Goal: Contribute content

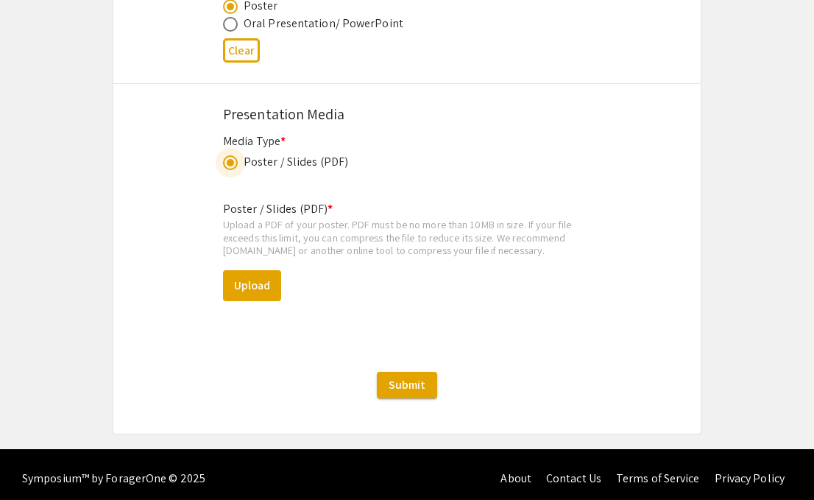
scroll to position [2465, 0]
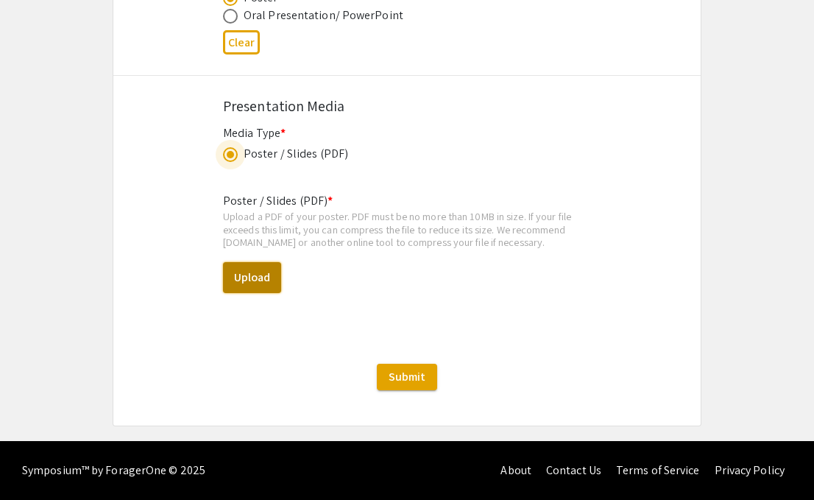
click at [273, 272] on button "Upload" at bounding box center [252, 277] width 58 height 31
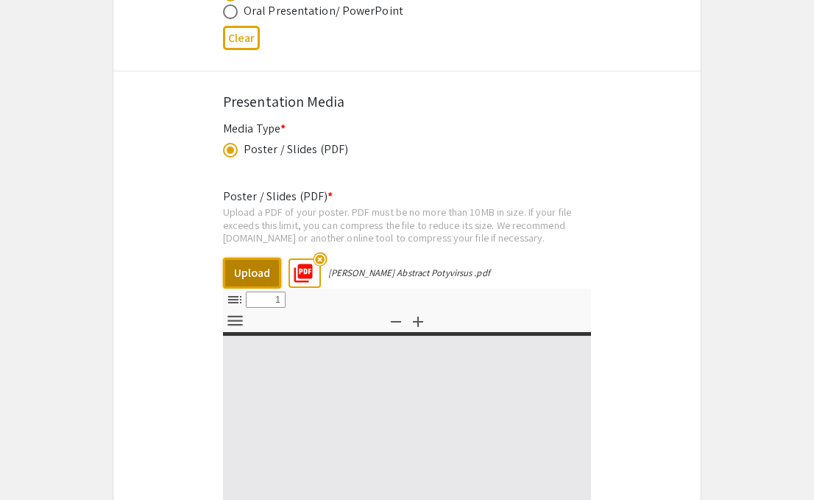
select select "custom"
type input "0"
select select "custom"
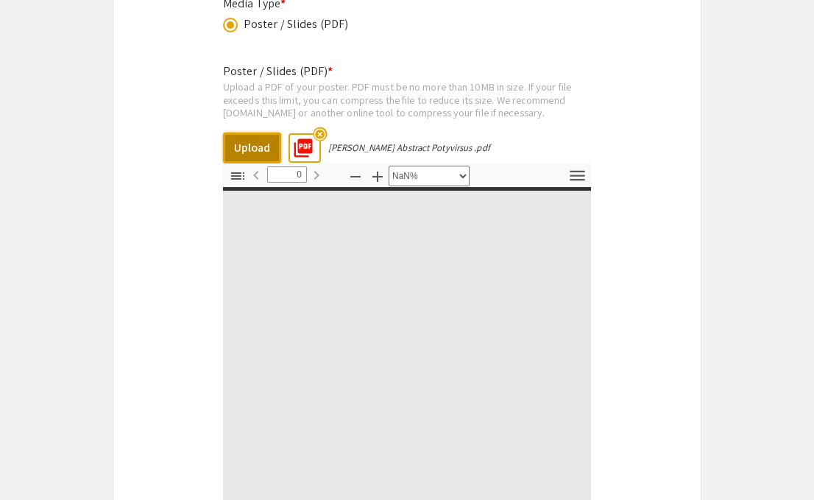
type input "1"
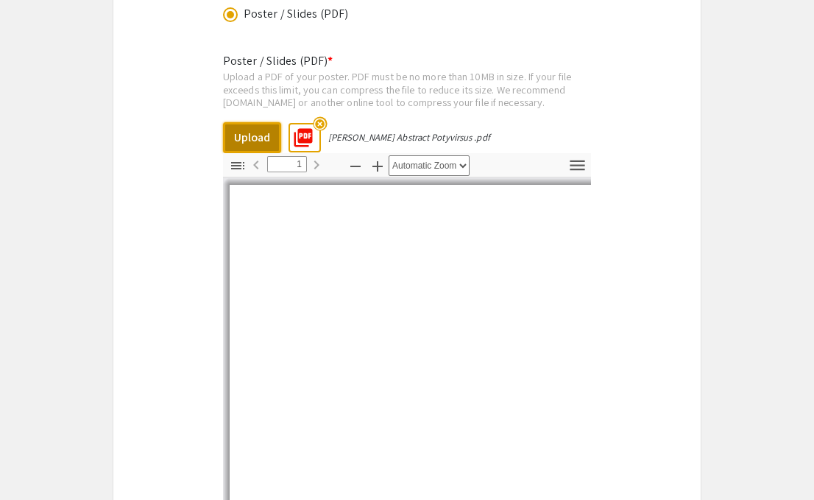
select select "auto"
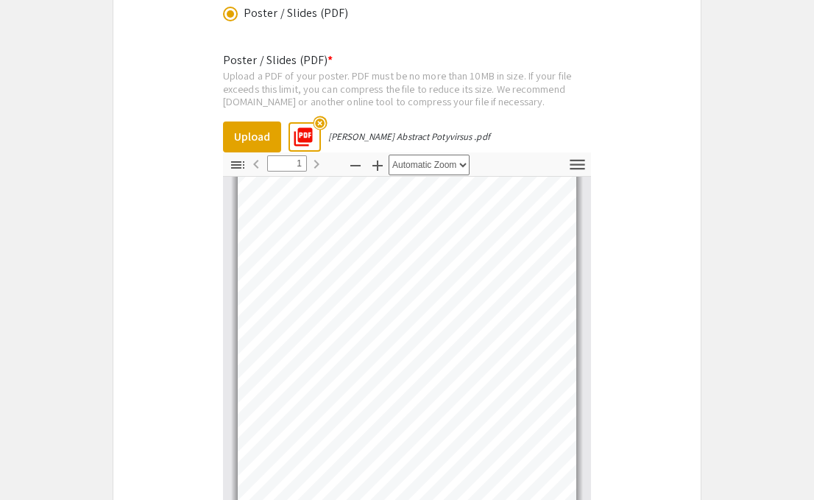
scroll to position [0, 0]
click at [320, 119] on mat-icon "highlight_off" at bounding box center [320, 123] width 14 height 14
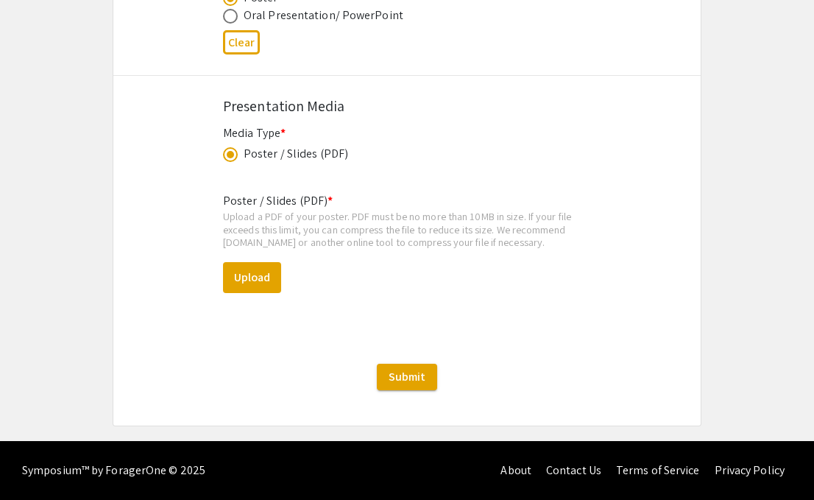
scroll to position [2465, 0]
click at [269, 279] on button "Upload" at bounding box center [252, 277] width 58 height 31
select select "custom"
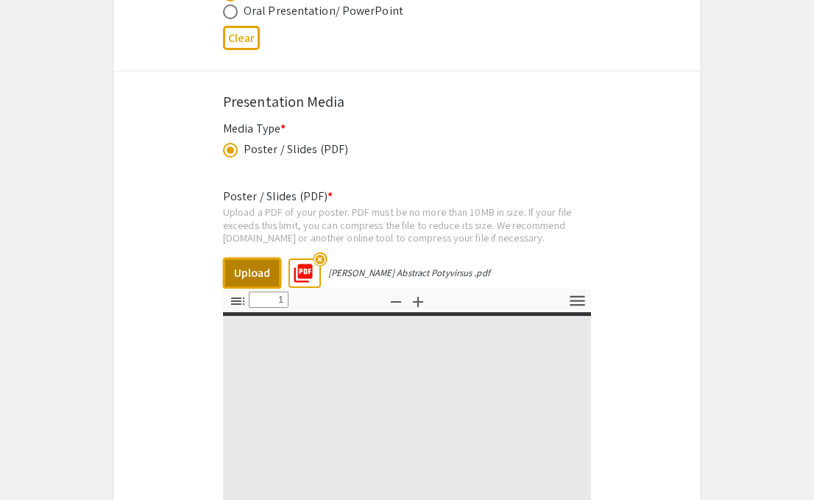
type input "0"
select select "auto"
type input "1"
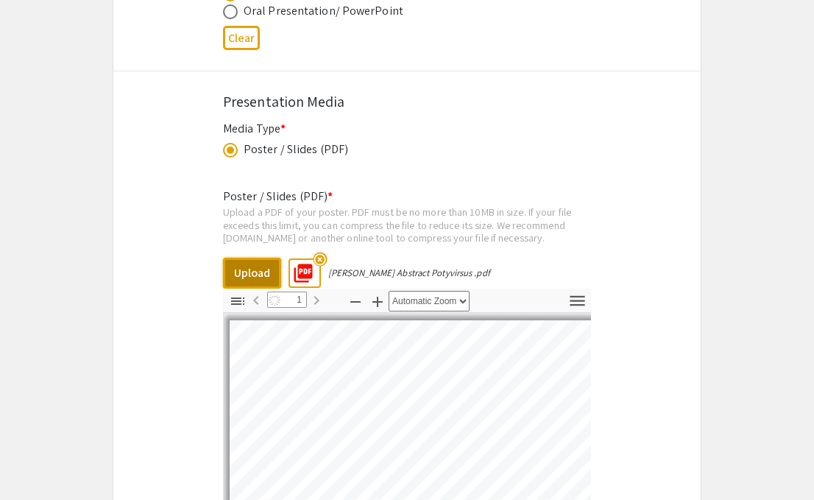
select select "auto"
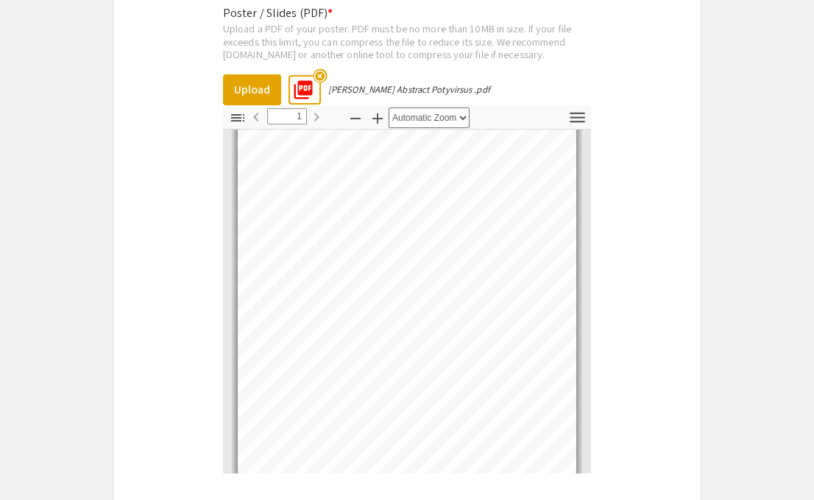
scroll to position [0, 0]
click at [318, 79] on mat-icon "highlight_off" at bounding box center [320, 75] width 14 height 14
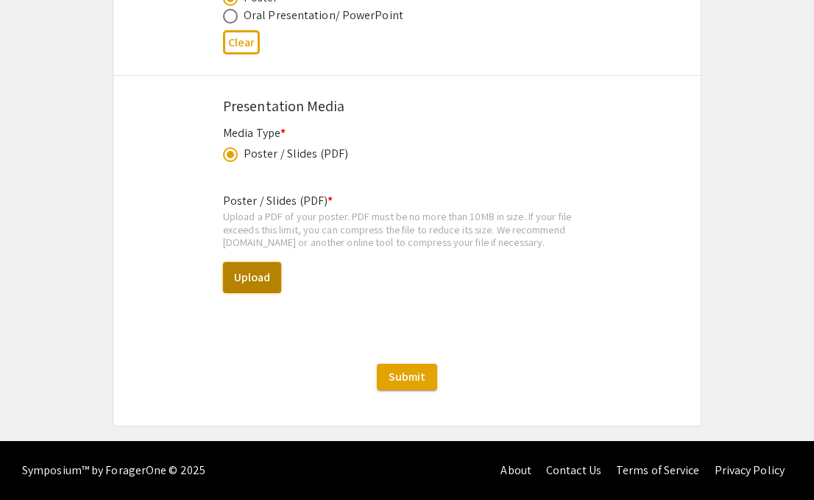
click at [238, 278] on button "Upload" at bounding box center [252, 277] width 58 height 31
click at [248, 278] on button "Upload" at bounding box center [252, 277] width 58 height 31
select select "custom"
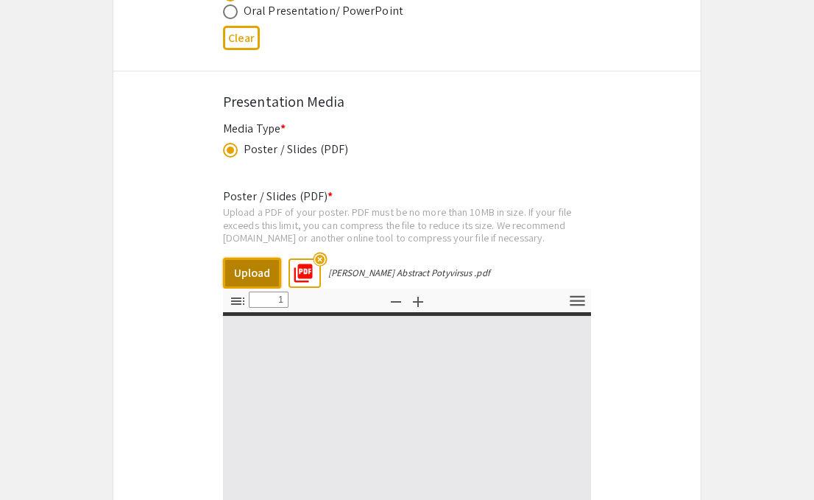
type input "0"
select select "auto"
type input "1"
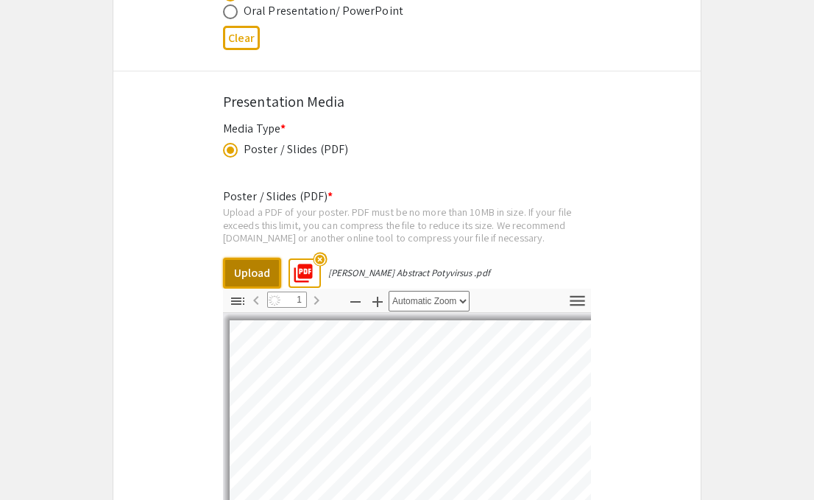
select select "auto"
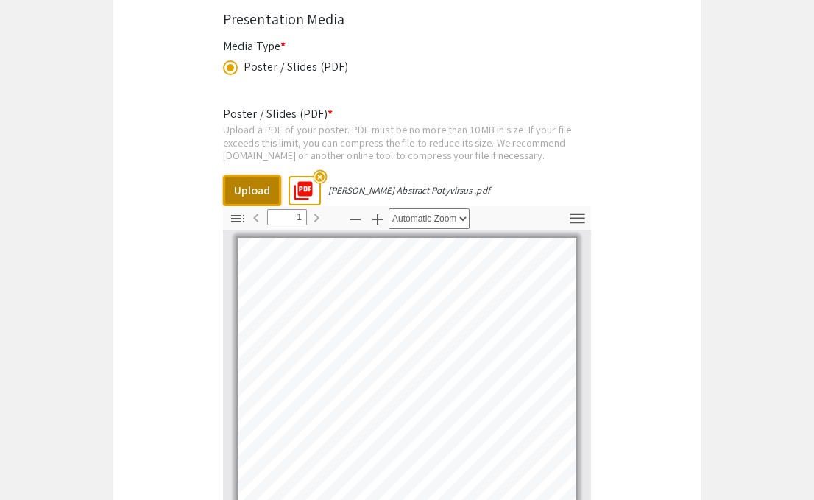
scroll to position [2850, 0]
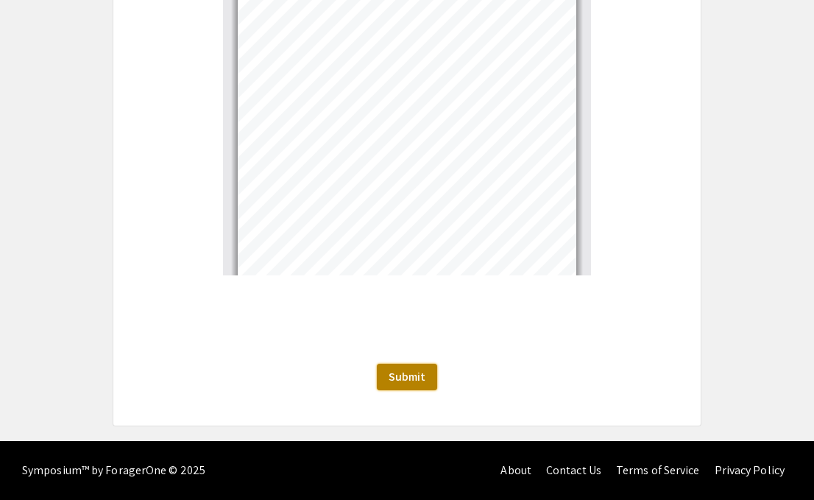
click at [406, 373] on span "Submit" at bounding box center [407, 376] width 37 height 15
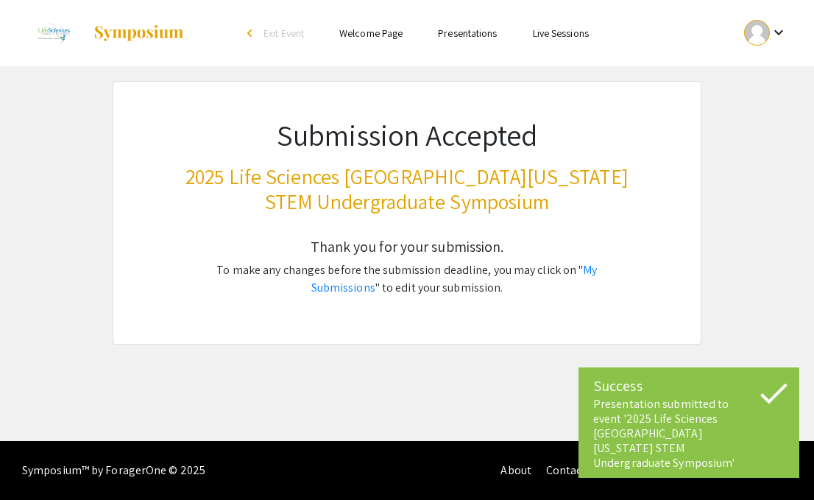
scroll to position [0, 0]
